Goal: Answer question/provide support: Answer question/provide support

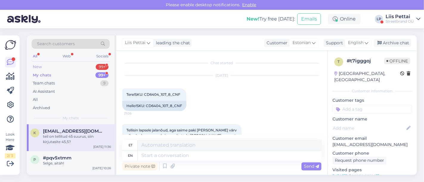
scroll to position [221, 0]
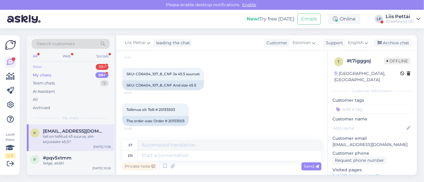
click at [69, 68] on div "New 99+" at bounding box center [71, 67] width 78 height 8
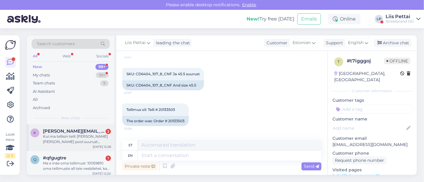
click at [78, 146] on div "k [PERSON_NAME][EMAIL_ADDRESS][DOMAIN_NAME] 2 Kui ma tellisin teilt [PERSON_NAM…" at bounding box center [71, 138] width 88 height 27
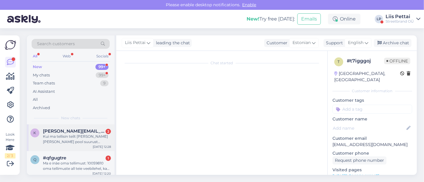
scroll to position [23, 0]
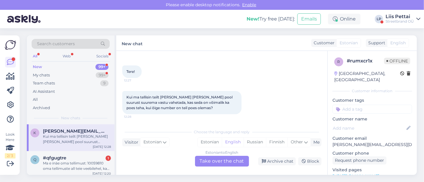
click at [222, 163] on div "Estonian to English Take over the chat" at bounding box center [222, 161] width 54 height 11
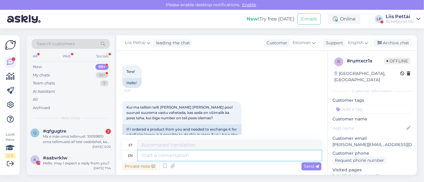
click at [221, 158] on textarea at bounding box center [230, 156] width 184 height 10
type textarea "kui p"
type textarea "kui"
type textarea "kui poes n"
type textarea "kui poes"
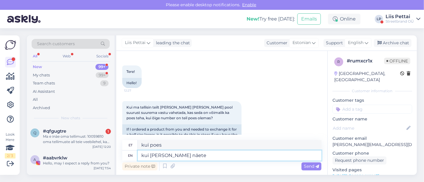
type textarea "kui [PERSON_NAME] näete o"
type textarea "kui [PERSON_NAME] näete"
type textarea "kui [PERSON_NAME] näete,et o"
type textarea "kui [PERSON_NAME] näete,et"
type textarea "kui [PERSON_NAME] näete,et oleks o"
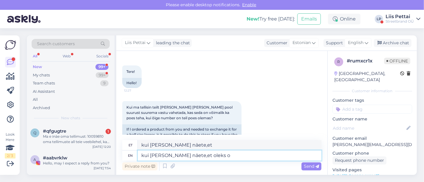
type textarea "kui [PERSON_NAME] näete, et oleks"
type textarea "kui [PERSON_NAME] näete,et oleks olemas, si"
type textarea "kui [PERSON_NAME] näed,et oleks olemas,"
type textarea "kui poes näete,et oleks olemas, siis sa"
type textarea "kui poes näed, et oleks olemas, siis"
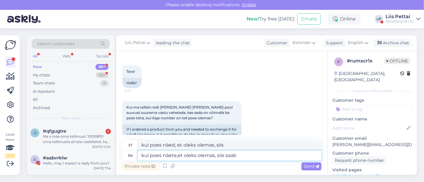
type textarea "kui poes näete,et oleks olemas, siis saab a"
type textarea "kui poes näed, et oleks olemas, siis saab"
type textarea "kui [PERSON_NAME] näete,et oleks olemas, siis saab vahetada k"
type textarea "kui [PERSON_NAME] näed, et oleks olemas, siis saab vahetada"
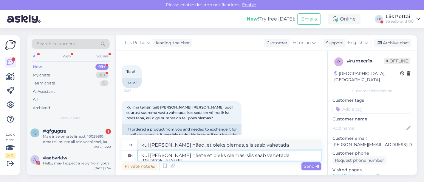
type textarea "kui [PERSON_NAME] näete,et oleks olemas, siis saab vahetada [PERSON_NAME], m"
type textarea "kui [PERSON_NAME] näete,et oleks olemas, siis saab vahetada [PERSON_NAME],"
type textarea "kui poes näete,et oleks olemas, siis saab vahetada [PERSON_NAME], muidu veebi"
type textarea "kui [PERSON_NAME] näed, et oleks olemas, siis saab vahetada [PERSON_NAME], muidu"
type textarea "kui poes näete,et oleks olemas, siis saab vahetada [PERSON_NAME], muidu veebipo…"
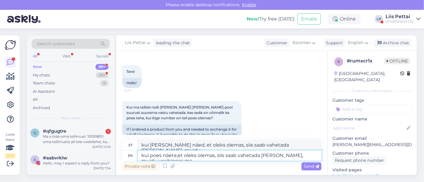
type textarea "kui poes näed, et oleks olemas, siis saab vahetada [PERSON_NAME], muidu veebipo…"
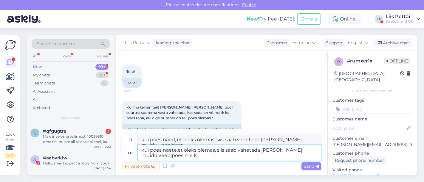
type textarea "kui poes näete,et oleks olemas, siis saab vahetada [PERSON_NAME], muidu veebipo…"
type textarea "kui [PERSON_NAME] näed, et oleks olemas, siis saab vahetada [PERSON_NAME], muid…"
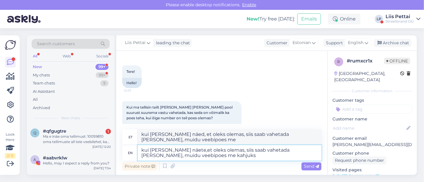
type textarea "kui [PERSON_NAME] näete,et oleks olemas, siis saab vahetada [PERSON_NAME], muid…"
type textarea "kui [PERSON_NAME] näete, et oleks olemas, siis saab vahetada [PERSON_NAME], mui…"
type textarea "kui [PERSON_NAME] näete,et oleks olemas, siis saab vahetada [PERSON_NAME], muid…"
type textarea "kui [PERSON_NAME] näete, et oleks olemas, siis saab vahetada [PERSON_NAME], mui…"
type textarea "kui [PERSON_NAME] näete,et oleks olemas, siis saab vahetada [PERSON_NAME], muid…"
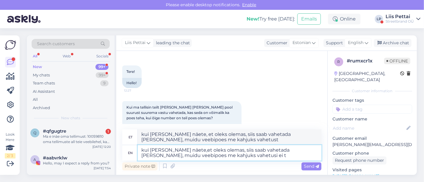
type textarea "kui [PERSON_NAME] näed, et oleks olemas, siis saab vahetada [PERSON_NAME], muid…"
type textarea "kui [PERSON_NAME] näete,et oleks olemas, siis saab vahetada [PERSON_NAME], muid…"
type textarea "kui [PERSON_NAME] näete, et oleks olemas, siis saab vahetada [PERSON_NAME], mui…"
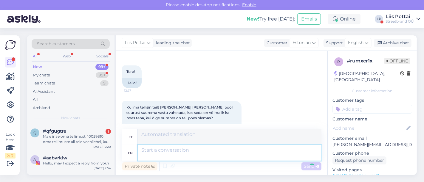
scroll to position [86, 0]
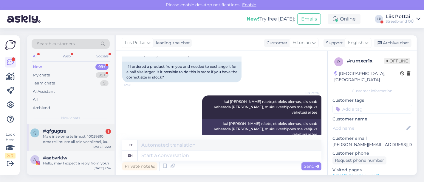
click at [86, 130] on div "#qfgugtre 1" at bounding box center [77, 131] width 68 height 5
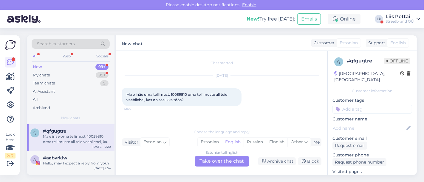
click at [223, 161] on div "Estonian to English Take over the chat" at bounding box center [222, 161] width 54 height 11
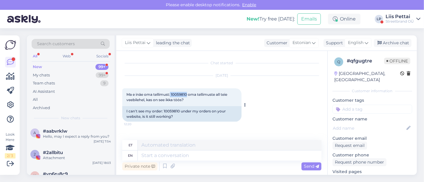
drag, startPoint x: 171, startPoint y: 96, endPoint x: 188, endPoint y: 94, distance: 16.8
click at [188, 94] on span "Ma e inäe oma tellimust: 10059810 oma tellimuste all teie veebilehel, kas on se…" at bounding box center [177, 97] width 102 height 10
copy span "10059810"
click at [196, 149] on textarea at bounding box center [230, 145] width 184 height 10
click at [195, 156] on textarea at bounding box center [230, 156] width 184 height 10
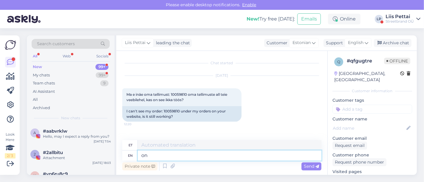
type textarea "on i"
type textarea "peal"
type textarea "on ikka t"
type textarea "[PERSON_NAME]"
type textarea "on ikka töös, o"
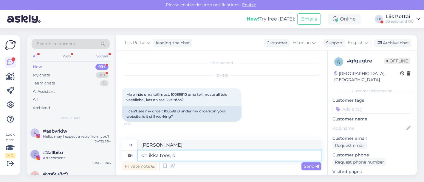
type textarea "ikka töödel"
type textarea "on ikka töös, oleme l"
type textarea "ikka töös, oleme"
type textarea "on ikka töös, oleme lihtsalt ve"
type textarea "on ikka töös, oleme lihtsalt"
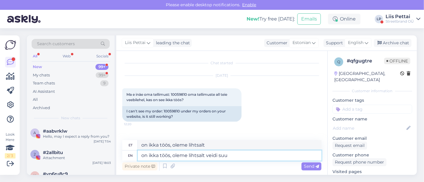
type textarea "on ikka töös, oleme lihtsalt veidi suur"
type textarea "on ikka töös, oleme lihtsalt veidi"
type textarea "on ikka töös, oleme lihtsalt veidi suurema ü"
type textarea "on ikka töös, oleme lihtsalt veidi suuremad"
type textarea "on ikka töös, oleme lihtsalt veidi suuremas ü"
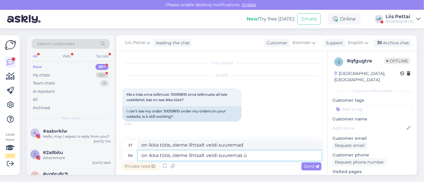
type textarea "on ikka töös, oleme lihtsalt veidi suuremas"
type textarea "on ikka töös, oleme lihtsalt veidi suuremas ülekoormuses"
type textarea "on ikka töös, oleme lihtsalt veidi suuremas ülekoormuses e"
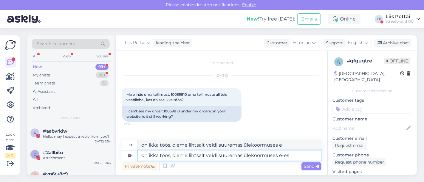
type textarea "on ikka töös, oleme lihtsalt veidi suuremas ülekoormuses e-esm"
type textarea "on ikka töös, oleme lihtsalt veidi suuremas ülekoormuses e-es"
type textarea "on ikka töös, oleme lihtsalt veidi suuremas ülekoormuses e-esmaspäeva"
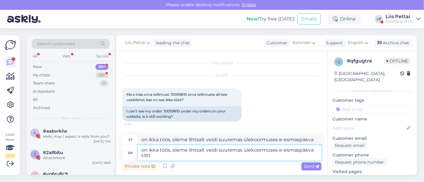
type textarea "on ikka töös, oleme lihtsalt veidi suuremas ülekoormuses e-esmaspäeva tõttu"
type textarea "on ikka töös, oleme lihtsalt veidi suurema ülekoormuse e-esmaspäeva tõttu"
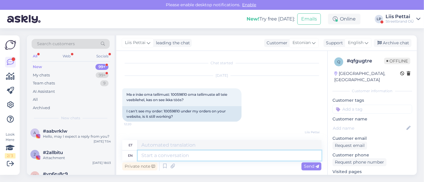
scroll to position [39, 0]
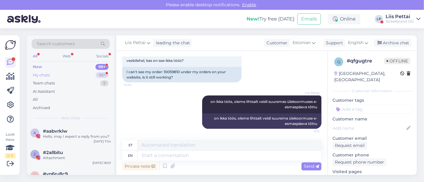
click at [81, 73] on div "My chats 99+" at bounding box center [71, 75] width 78 height 8
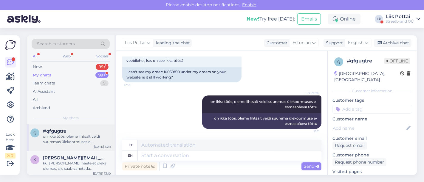
click at [72, 135] on div "on ikka töös, oleme lihtsalt veidi suuremas ülekoormuses e-esmaspäeva tõttu" at bounding box center [77, 139] width 68 height 11
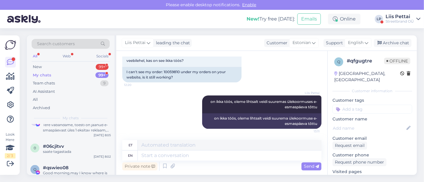
scroll to position [265, 0]
click at [60, 74] on div "My chats 99+" at bounding box center [71, 75] width 78 height 8
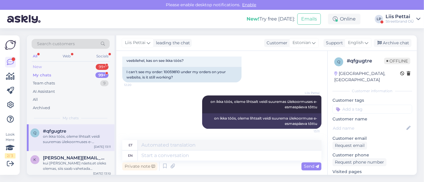
click at [56, 67] on div "New 99+" at bounding box center [71, 67] width 78 height 8
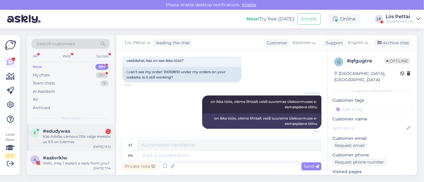
click at [64, 138] on div "Kas Adidas campus 00s valge meeste us 9.5 on tulemas" at bounding box center [77, 139] width 68 height 11
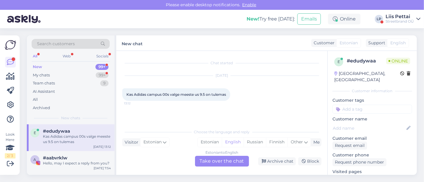
click at [223, 165] on div "Estonian to English Take over the chat" at bounding box center [222, 161] width 54 height 11
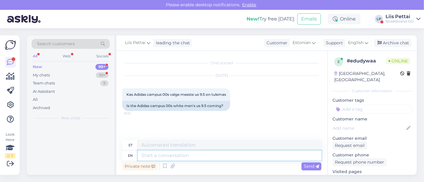
click at [212, 157] on textarea at bounding box center [230, 156] width 184 height 10
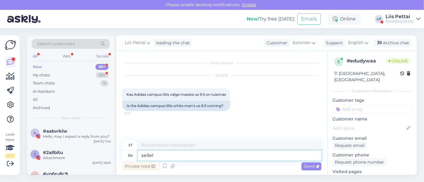
type textarea "sellel j"
type textarea "sellel"
type textarea "sellel hooajal en"
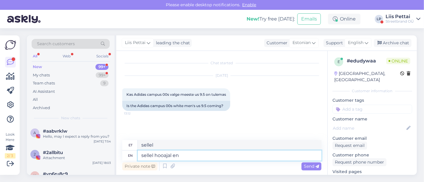
type textarea "sellel hoojajal"
type textarea "sellel hooajal enam m"
type textarea "sellel hoojajal enam"
type textarea "sellel hooajal enam mitte"
type textarea "seller hoojail enam mitte"
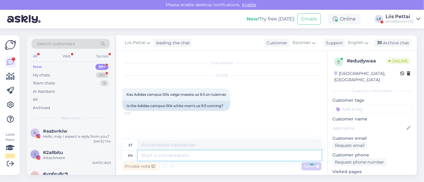
scroll to position [18, 0]
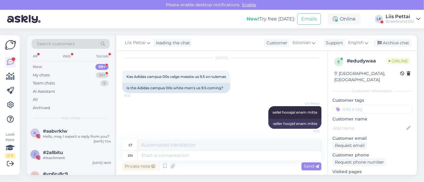
click at [400, 18] on div "Liis Pettai" at bounding box center [400, 16] width 28 height 5
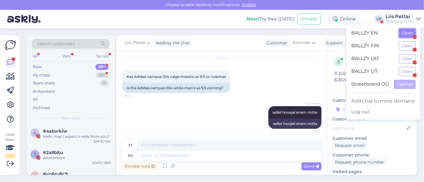
click at [400, 34] on button "Open" at bounding box center [407, 33] width 17 height 9
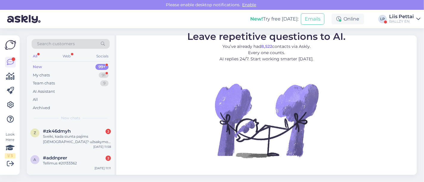
click at [50, 139] on div "Sveiki, kada siunta pajims [DEMOGRAPHIC_DATA]? užsakymo nr: #70059580" at bounding box center [77, 139] width 68 height 11
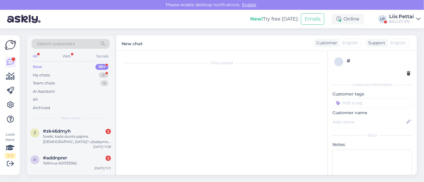
scroll to position [23, 0]
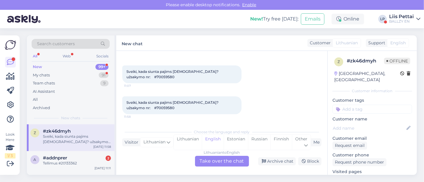
click at [202, 163] on div "Lithuanian to English Take over the chat" at bounding box center [222, 161] width 54 height 11
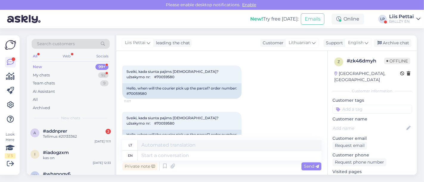
scroll to position [39, 0]
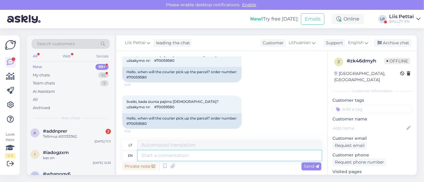
click at [213, 154] on textarea at bounding box center [230, 156] width 184 height 10
type textarea "sending or"
type textarea "siuntimas"
type textarea "sending orders o"
type textarea "siunčiant užsakymus"
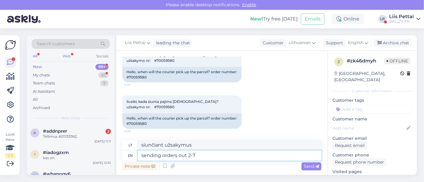
type textarea "sending orders out 2-7"
type textarea "Užsakymai siunčiami 2–7 val."
type textarea "sending orders out 2-7 workays"
type textarea "užsakymų išsiuntimas per 2–7 darbo dienas"
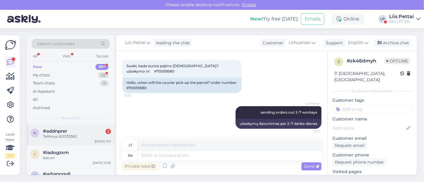
click at [79, 134] on div "Tellimus #20133362" at bounding box center [77, 136] width 68 height 5
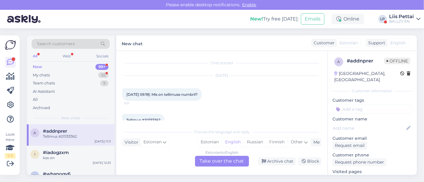
scroll to position [12, 0]
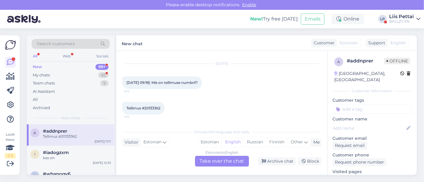
click at [222, 159] on div "Estonian to English Take over the chat" at bounding box center [222, 161] width 54 height 11
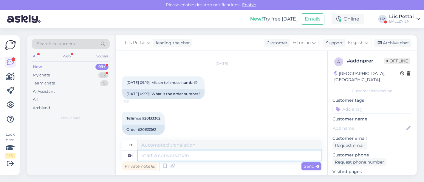
click at [209, 158] on textarea at bounding box center [230, 156] width 184 height 10
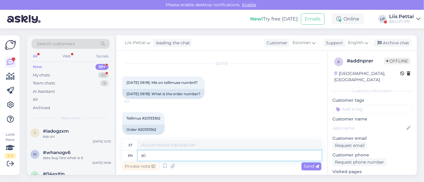
type textarea "ei s"
type textarea "ei"
type textarea "ei saa k"
type textarea "ei saa"
type textarea "ei saa küsimusest ar"
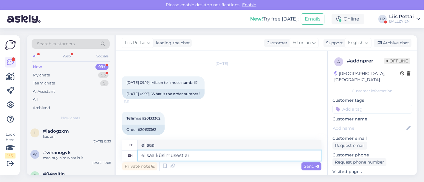
type textarea "ei saa küsida"
type textarea "ei saa küsimusest aru"
type textarea "ei saa küsimust aru"
type textarea "ei saa küsimusest aru"
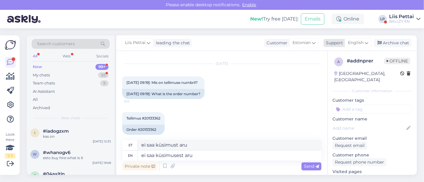
click at [359, 41] on span "English" at bounding box center [356, 43] width 16 height 7
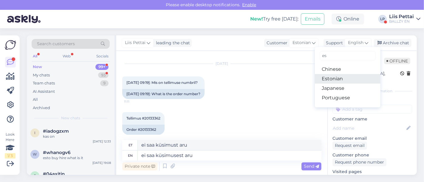
type input "es"
click at [346, 78] on link "Estonian" at bounding box center [348, 79] width 66 height 10
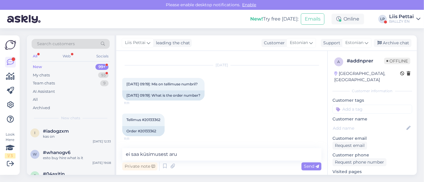
scroll to position [10, 0]
click at [275, 154] on textarea "ei saa küsimusest aru" at bounding box center [221, 154] width 199 height 13
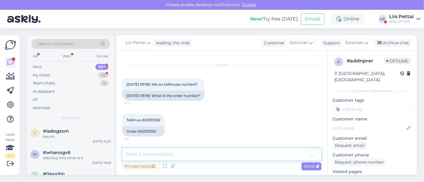
scroll to position [36, 0]
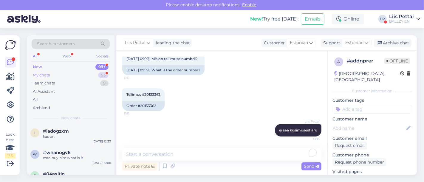
click at [72, 73] on div "My chats 93" at bounding box center [71, 75] width 78 height 8
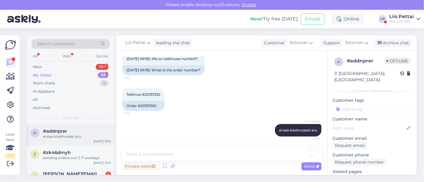
click at [66, 142] on div "a #addnprer ei saa küsimusest aru [DATE] 13:15" at bounding box center [71, 135] width 88 height 21
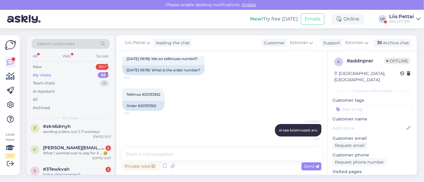
scroll to position [40, 0]
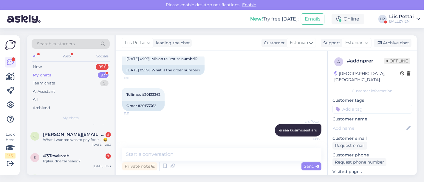
click at [66, 142] on div "What I wanted was to pay for it … 😅" at bounding box center [77, 139] width 68 height 5
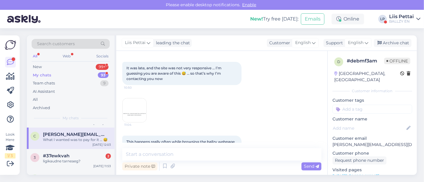
scroll to position [157, 0]
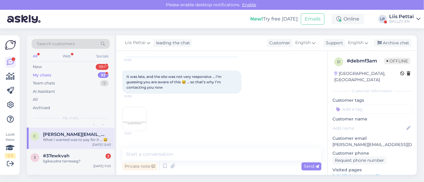
click at [127, 119] on img at bounding box center [135, 119] width 24 height 24
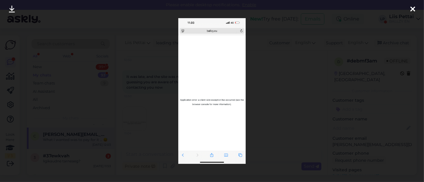
click at [127, 119] on div at bounding box center [212, 91] width 424 height 182
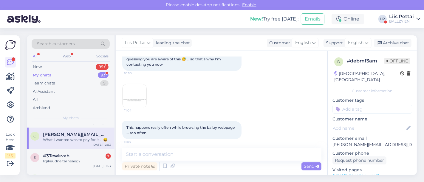
scroll to position [193, 0]
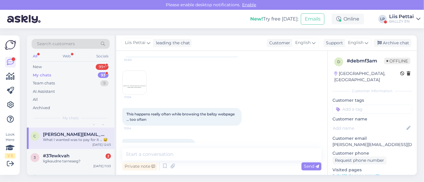
click at [142, 80] on img at bounding box center [135, 83] width 24 height 24
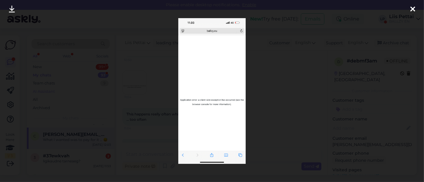
click at [39, 94] on div at bounding box center [212, 91] width 424 height 182
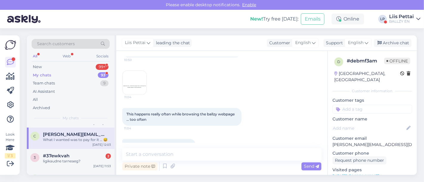
scroll to position [208, 0]
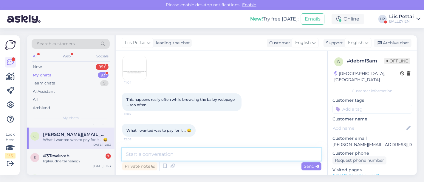
click at [253, 154] on textarea at bounding box center [221, 154] width 199 height 13
type textarea "make the order again, i will give you a discountcode"
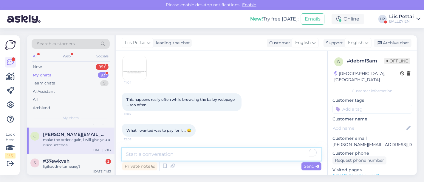
scroll to position [233, 0]
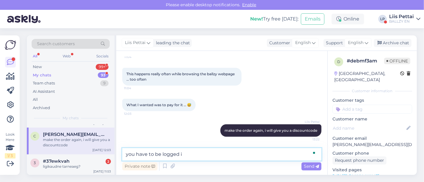
type textarea "you have to be logged in"
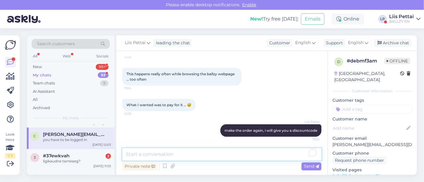
scroll to position [259, 0]
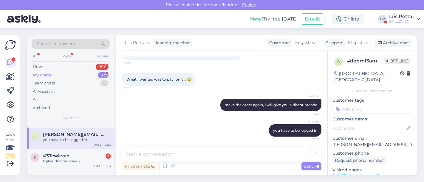
click at [154, 148] on div "Chat started [DATE] I tried to contact you [DATE], but no one answered 10:29 I …" at bounding box center [221, 113] width 211 height 124
click at [153, 150] on textarea "To enrich screen reader interactions, please activate Accessibility in Grammarl…" at bounding box center [221, 154] width 199 height 13
paste textarea "30OFF-SZ8KC"
type textarea "30OFF-SZ8KC"
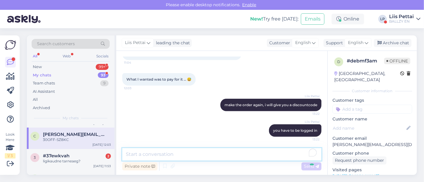
scroll to position [285, 0]
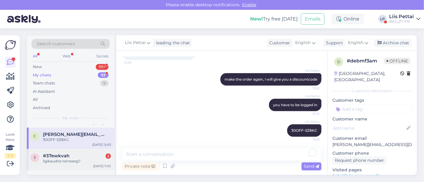
click at [55, 155] on span "#37ewkvah" at bounding box center [56, 156] width 27 height 5
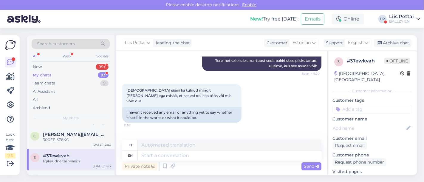
scroll to position [218, 0]
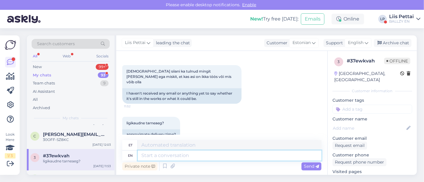
click at [254, 157] on textarea at bounding box center [230, 156] width 184 height 10
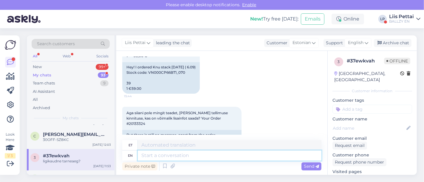
scroll to position [62, 0]
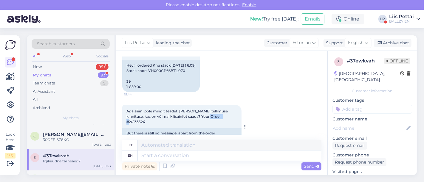
drag, startPoint x: 201, startPoint y: 118, endPoint x: 217, endPoint y: 120, distance: 16.5
click at [217, 120] on div "Aga siiani pole mingit teadet, [PERSON_NAME] tellimuse kinnituse, kas on võimal…" at bounding box center [181, 116] width 119 height 23
copy span "20133324"
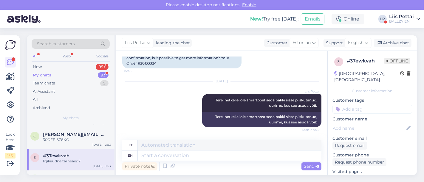
scroll to position [218, 0]
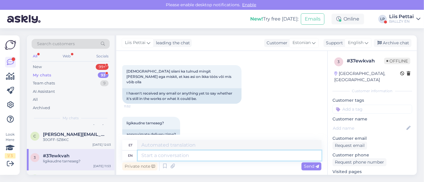
click at [250, 157] on textarea at bounding box center [230, 156] width 184 height 10
type textarea "me p"
type textarea "mina"
type textarea "me paneme tei"
type textarea "mina paneme"
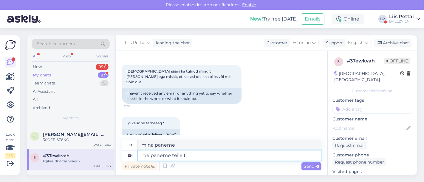
type textarea "me paneme teile tä"
type textarea "mina paneme teile"
type textarea "me paneme teile [PERSON_NAME] uu"
type textarea "minu paneme teile [PERSON_NAME]"
type textarea "me paneme teile [PERSON_NAME] uue pak"
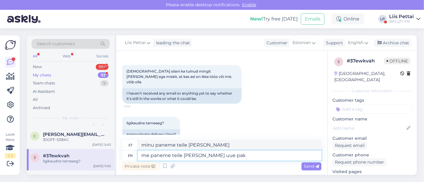
type textarea "minu paneme teile [PERSON_NAME] uue"
type textarea "me paneme teile [PERSON_NAME] uue paki tee"
type textarea "me paneme teile [PERSON_NAME] uue paki"
type textarea "me paneme teile [PERSON_NAME] uue paki [PERSON_NAME], ku"
type textarea "me paneme teile [PERSON_NAME] uue paki tee,"
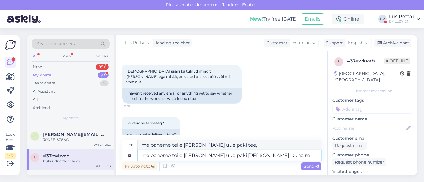
type textarea "me paneme teile [PERSON_NAME] uue paki [PERSON_NAME], kuna me"
type textarea "me paneme teile [PERSON_NAME] uue paki tee, kuna"
type textarea "me paneme teile [PERSON_NAME] uue paki [PERSON_NAME], kuna me ei"
type textarea "me paneme teile [PERSON_NAME] uue paki tee, kuna me"
type textarea "me paneme teile [PERSON_NAME] uue paki [PERSON_NAME], kuna me ei n"
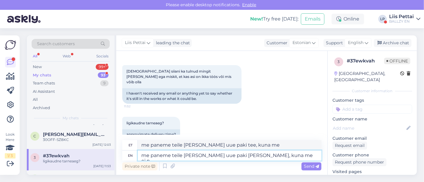
type textarea "me paneme teile [PERSON_NAME] uue paki tee, kuna me ei"
type textarea "me paneme teile [PERSON_NAME] uue paki [PERSON_NAME], kuna me ei näe"
type textarea "me paneme teile [PERSON_NAME] uue paki [PERSON_NAME], kuna me ei näe et se"
type textarea "me paneme teile [PERSON_NAME] uue paki [PERSON_NAME], kuna me ei näe et"
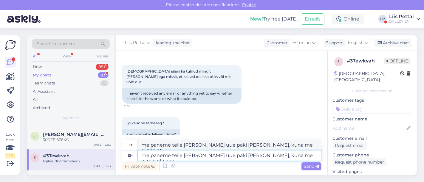
type textarea "me paneme teile [PERSON_NAME] uue paki [PERSON_NAME], kuna me ei näe et see it"
type textarea "me paneme teile [PERSON_NAME] uue paki [PERSON_NAME], kuna me ei näe et see"
type textarea "me paneme teile [PERSON_NAME] uue paki [PERSON_NAME], kuna me ei näe et see ite…"
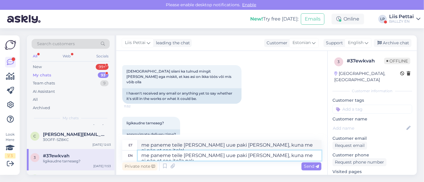
type textarea "me paneme teile [PERSON_NAME] uue paki [PERSON_NAME], kuna me ei näe et see ite…"
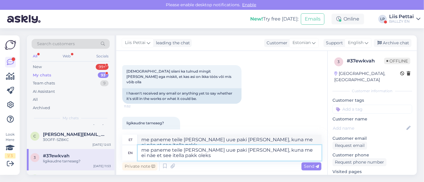
type textarea "me paneme teile [PERSON_NAME] uue paki [PERSON_NAME], kuna me ei näe et see ite…"
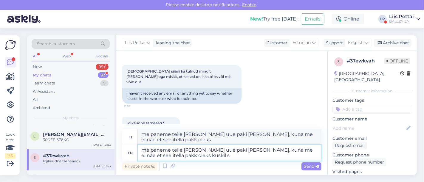
type textarea "me paneme teile [PERSON_NAME] uue paki [PERSON_NAME], kuna me ei näe et see ite…"
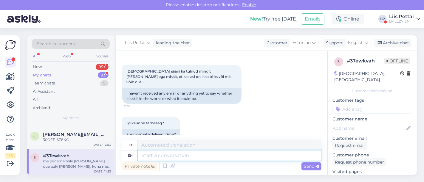
scroll to position [265, 0]
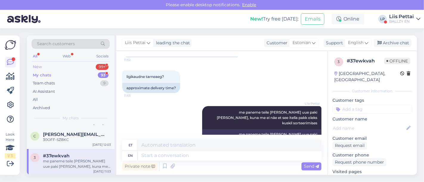
click at [53, 69] on div "New 99+" at bounding box center [71, 67] width 78 height 8
